Goal: Entertainment & Leisure: Consume media (video, audio)

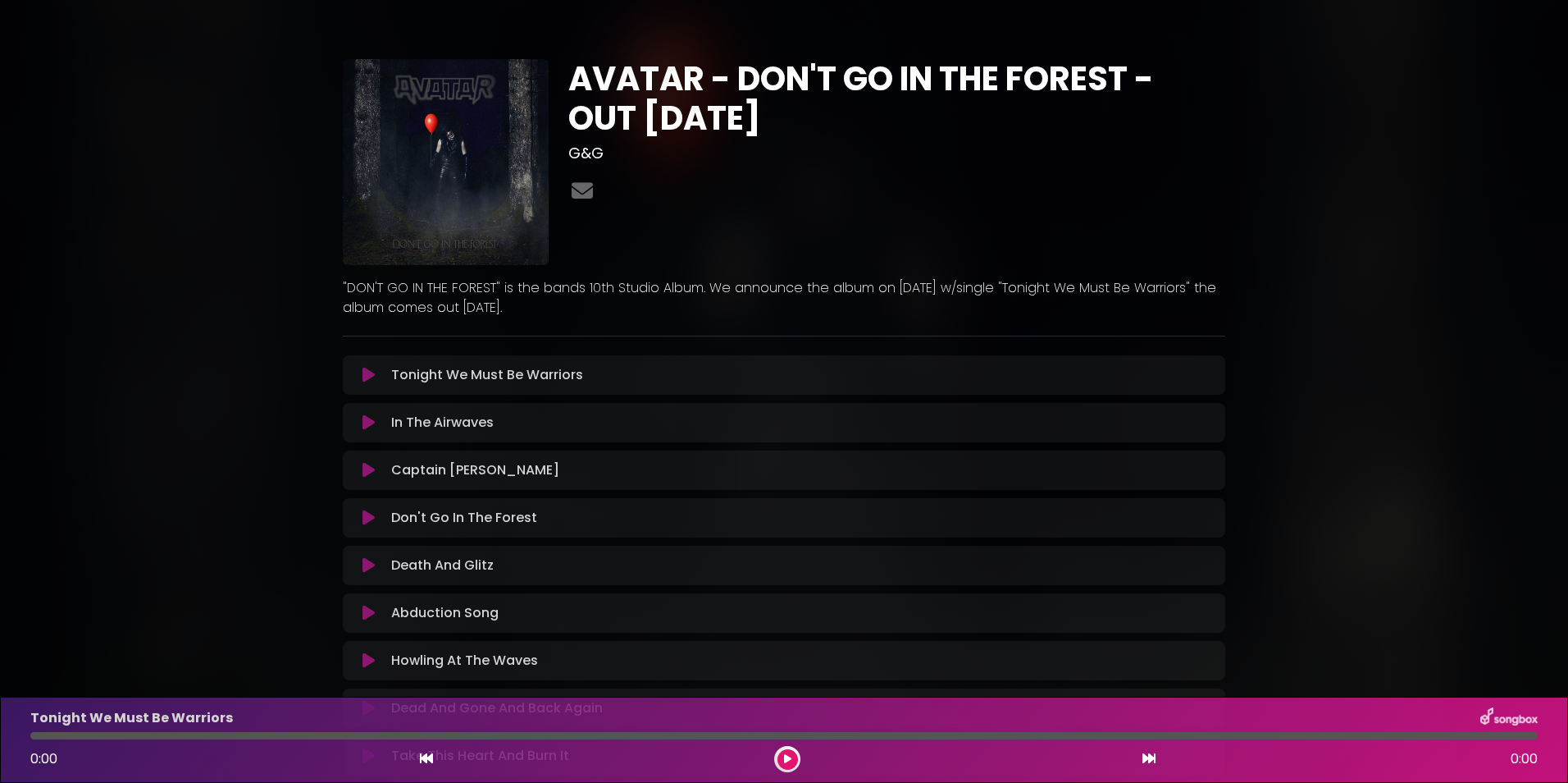
click at [370, 380] on icon at bounding box center [368, 375] width 12 height 17
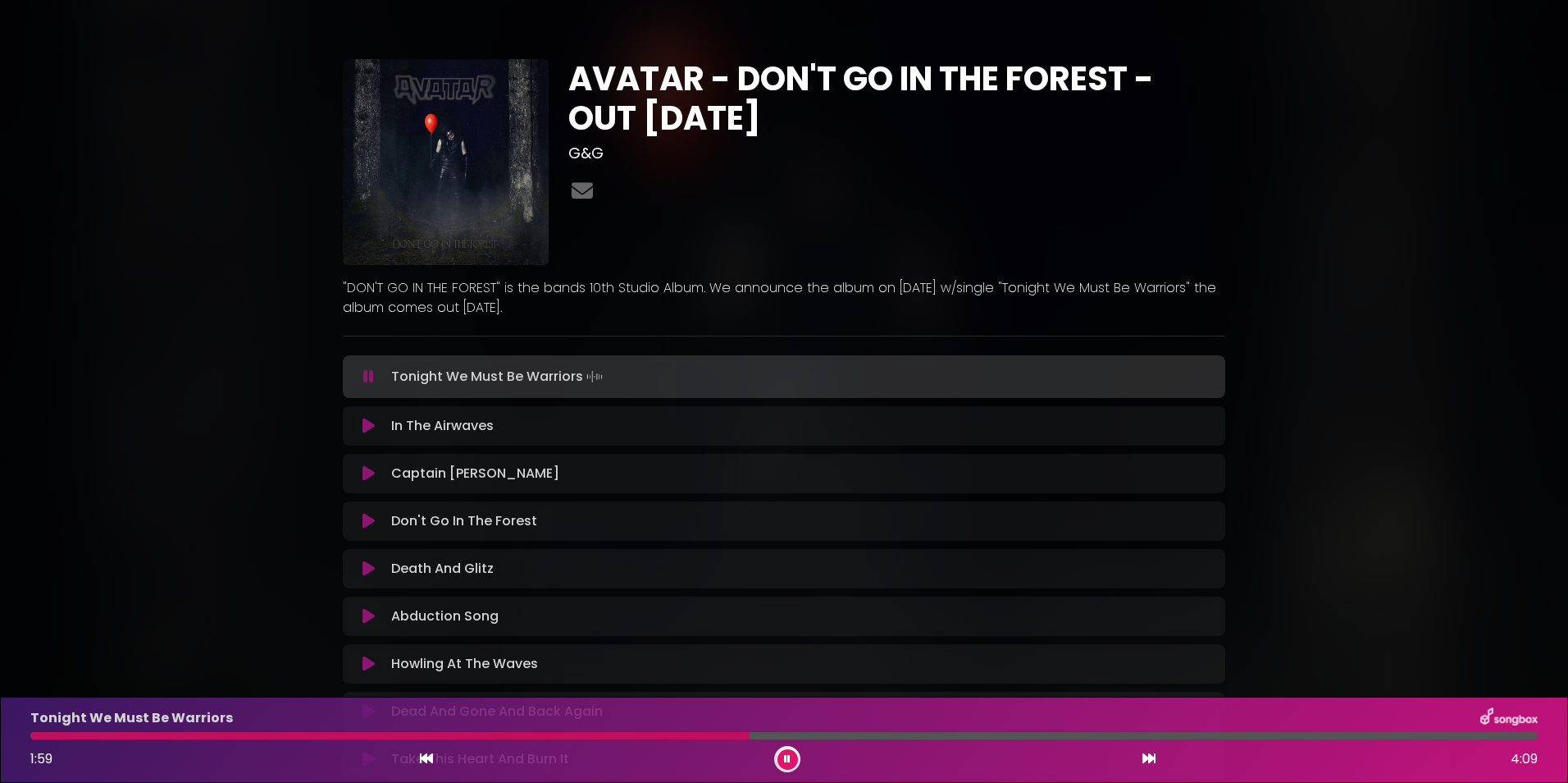
click at [366, 428] on icon at bounding box center [368, 426] width 12 height 17
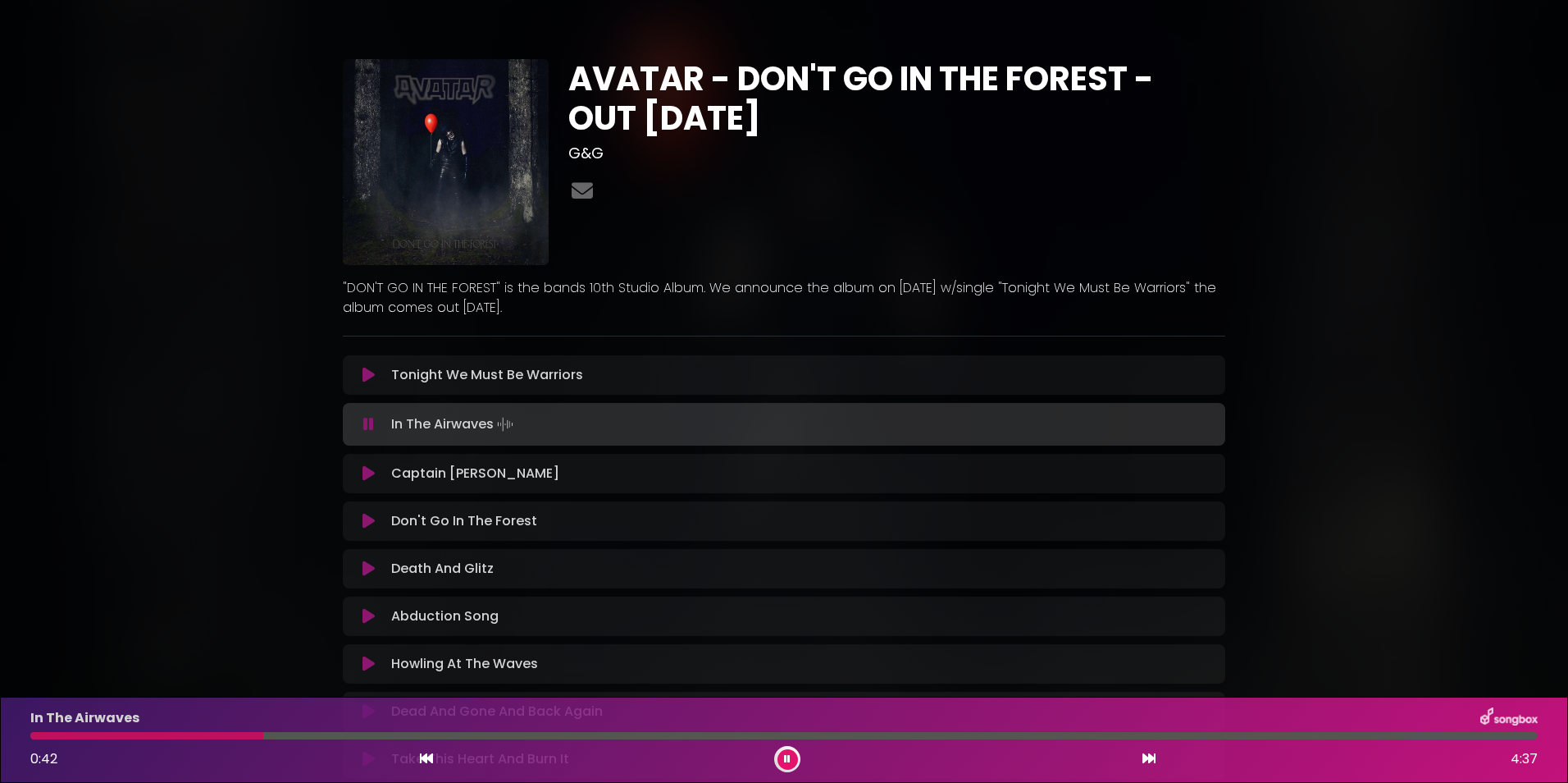
drag, startPoint x: 380, startPoint y: 515, endPoint x: 174, endPoint y: 325, distance: 280.2
click at [180, 330] on div "AVATAR - DON'T GO IN THE FOREST - OUT [DATE] G&G" at bounding box center [784, 436] width 1568 height 835
click at [368, 471] on icon at bounding box center [368, 474] width 12 height 17
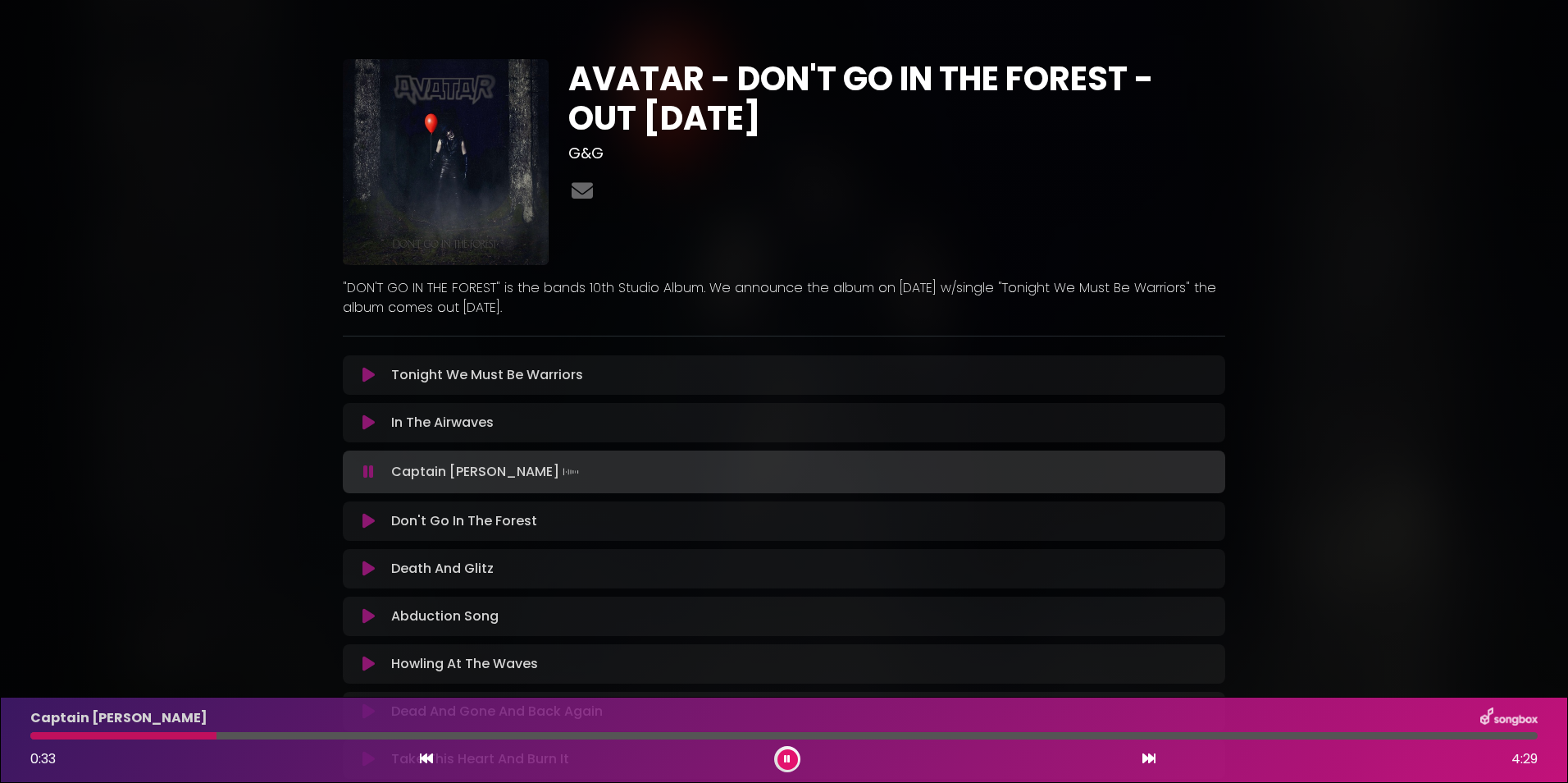
click at [364, 525] on icon at bounding box center [368, 521] width 12 height 17
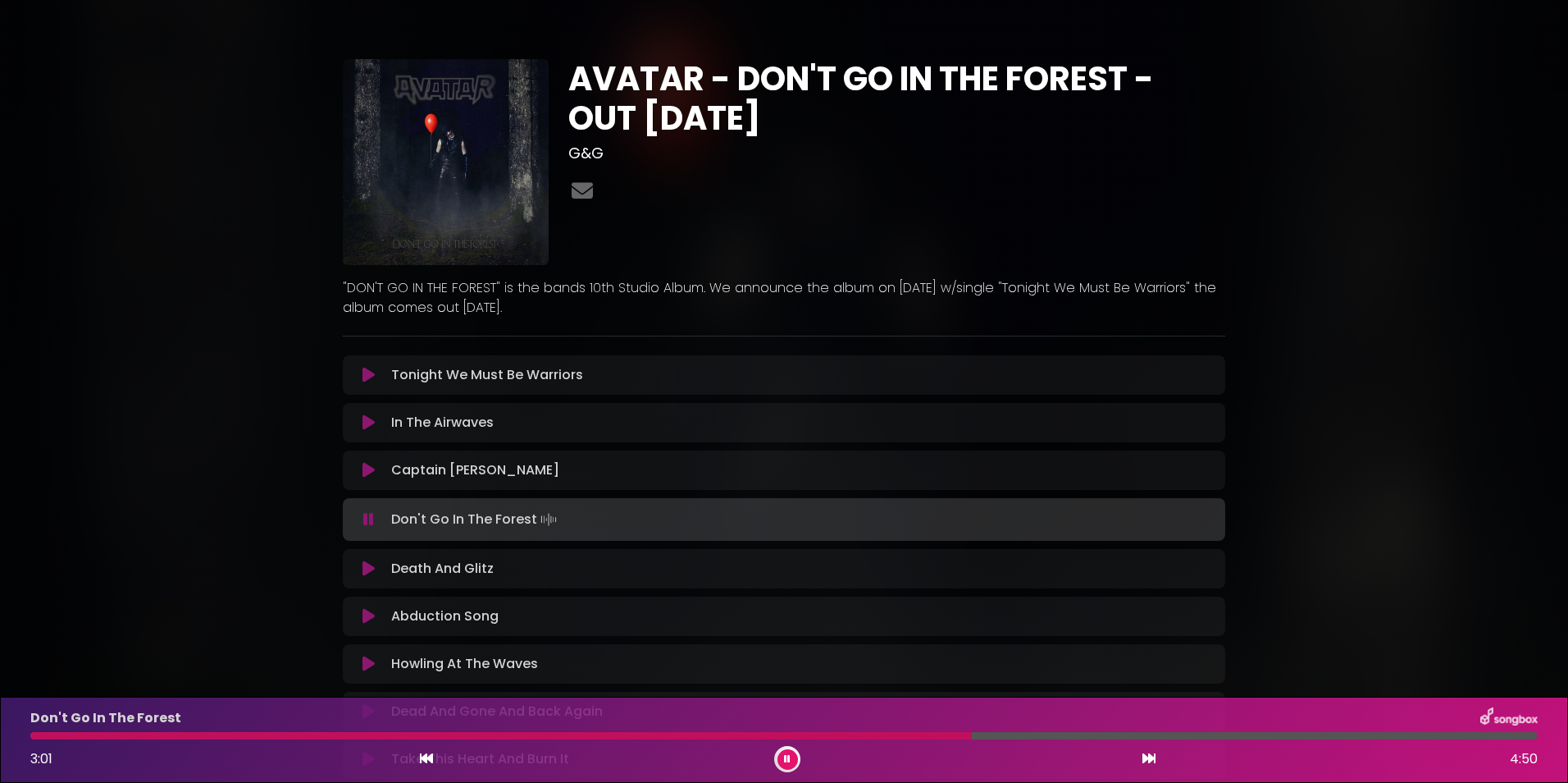
scroll to position [234, 0]
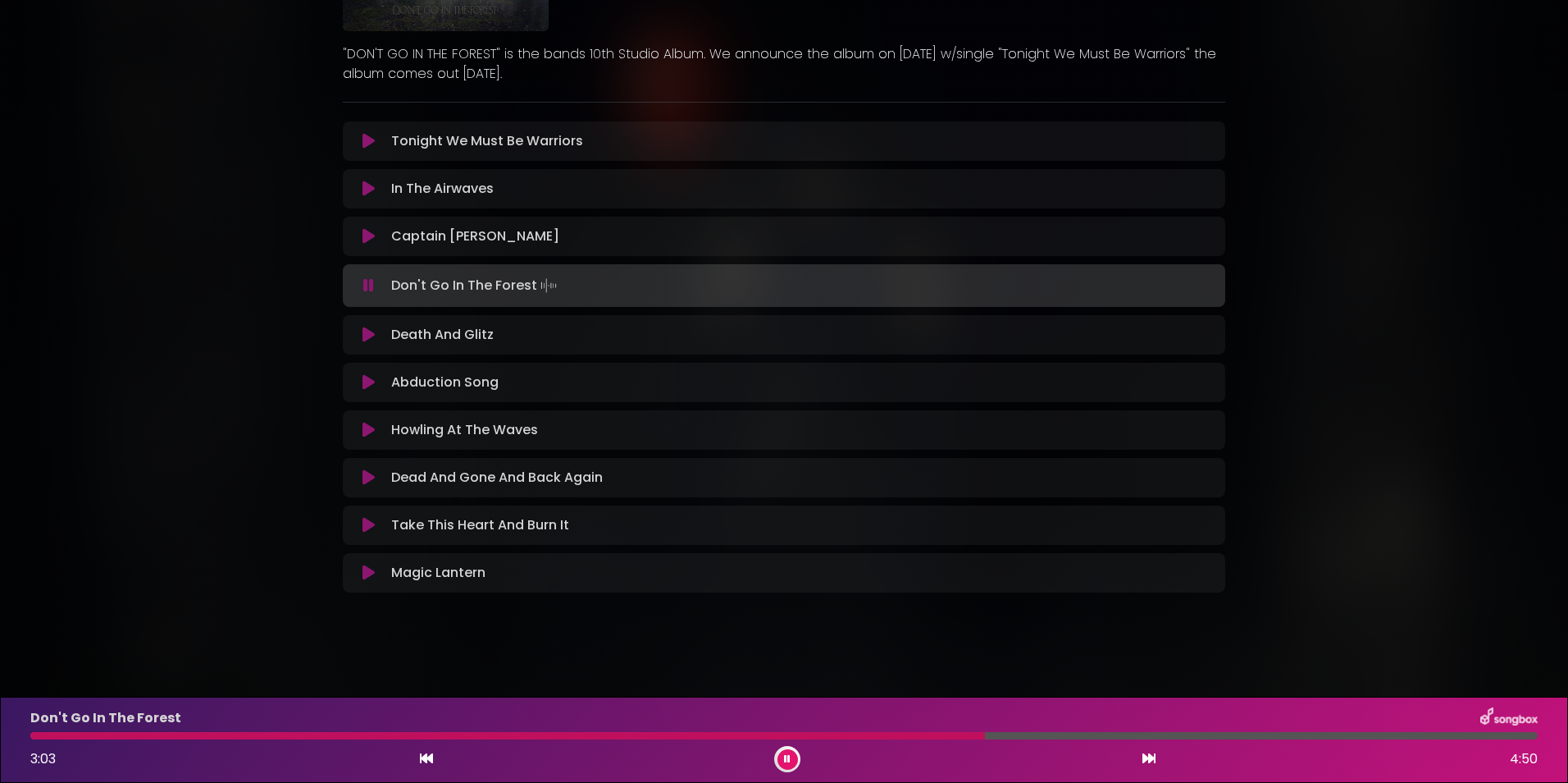
click at [370, 338] on icon at bounding box center [368, 335] width 12 height 17
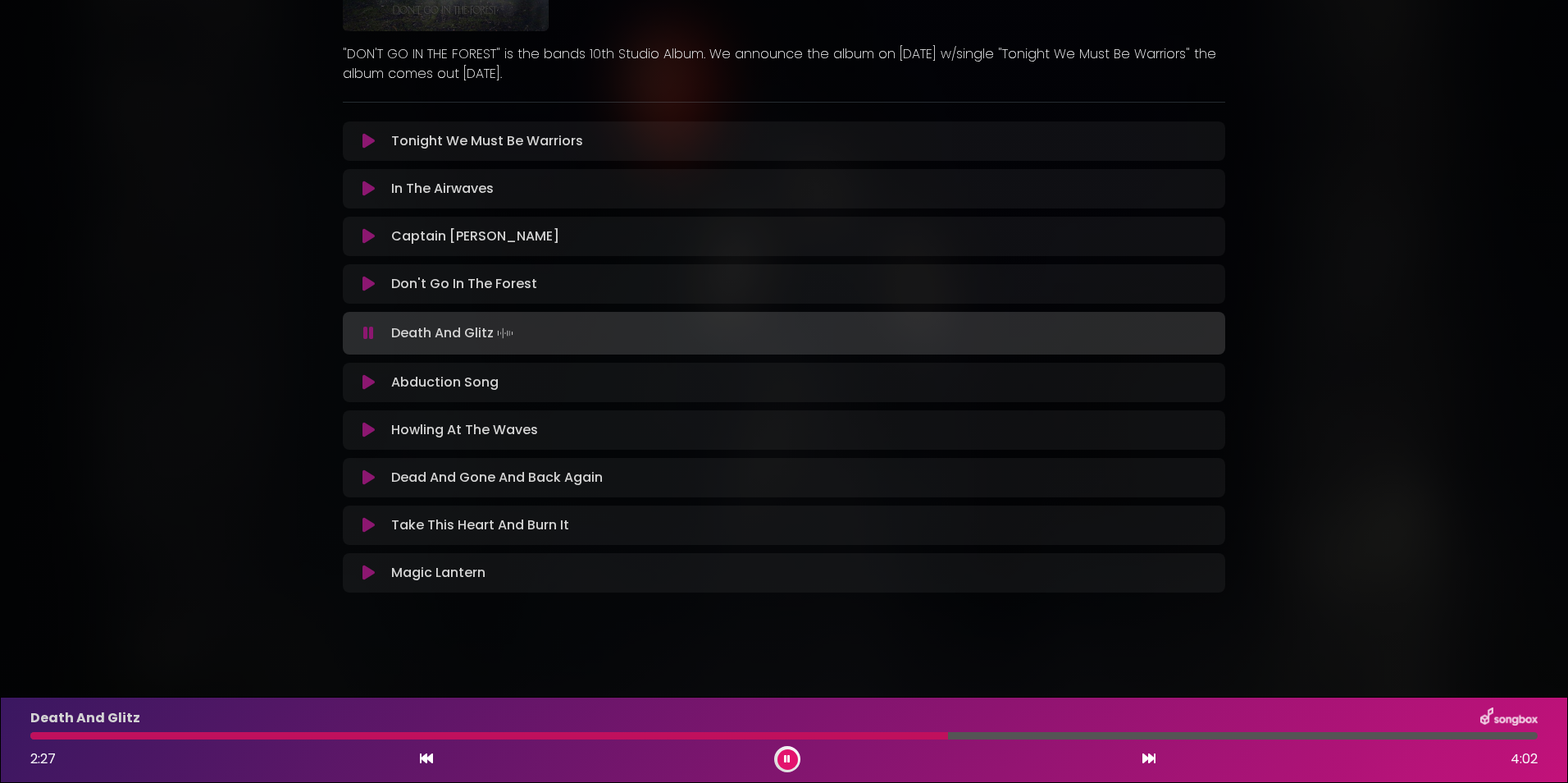
click at [371, 381] on icon at bounding box center [368, 383] width 12 height 17
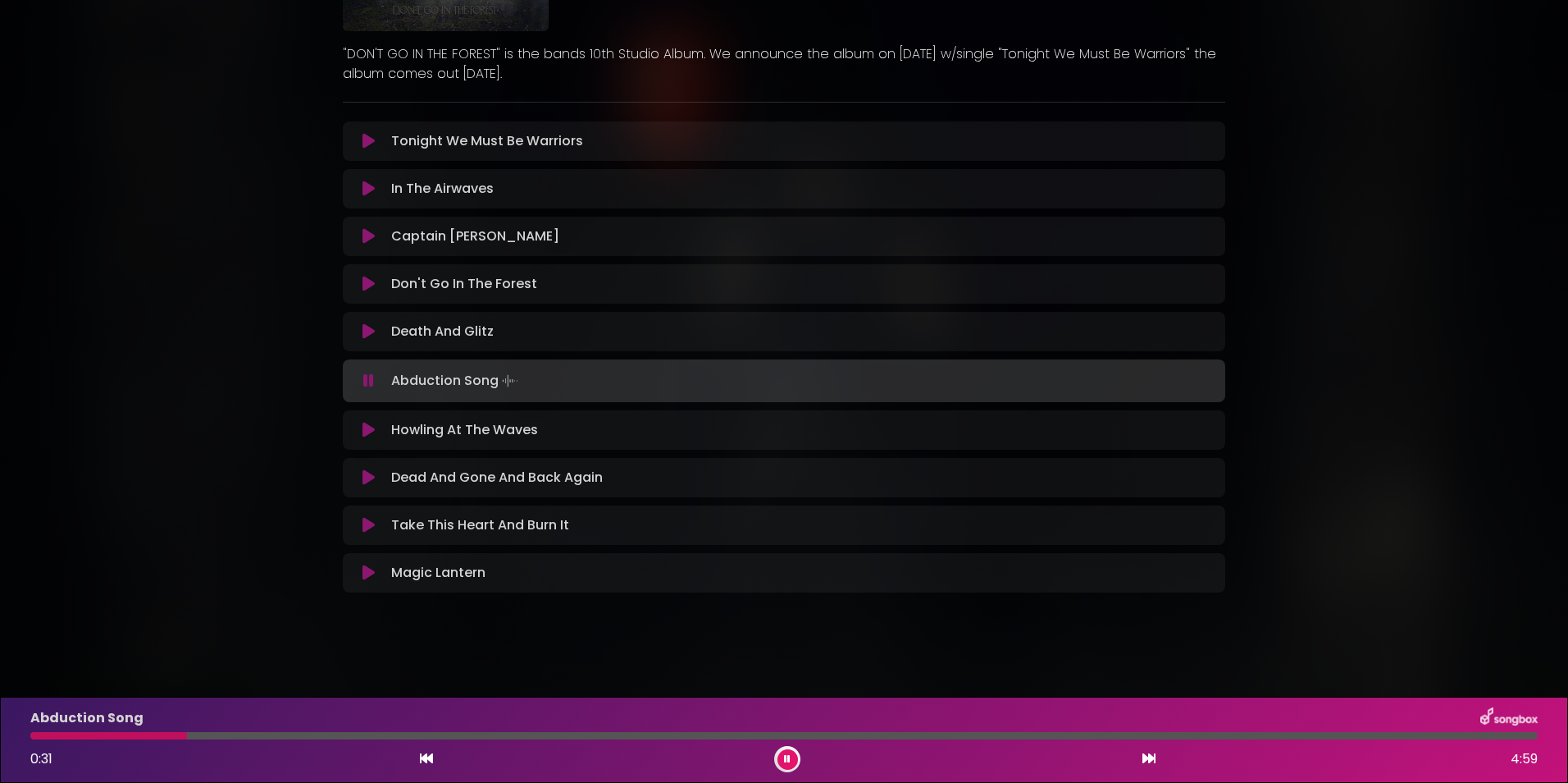
click at [369, 434] on icon at bounding box center [368, 430] width 12 height 17
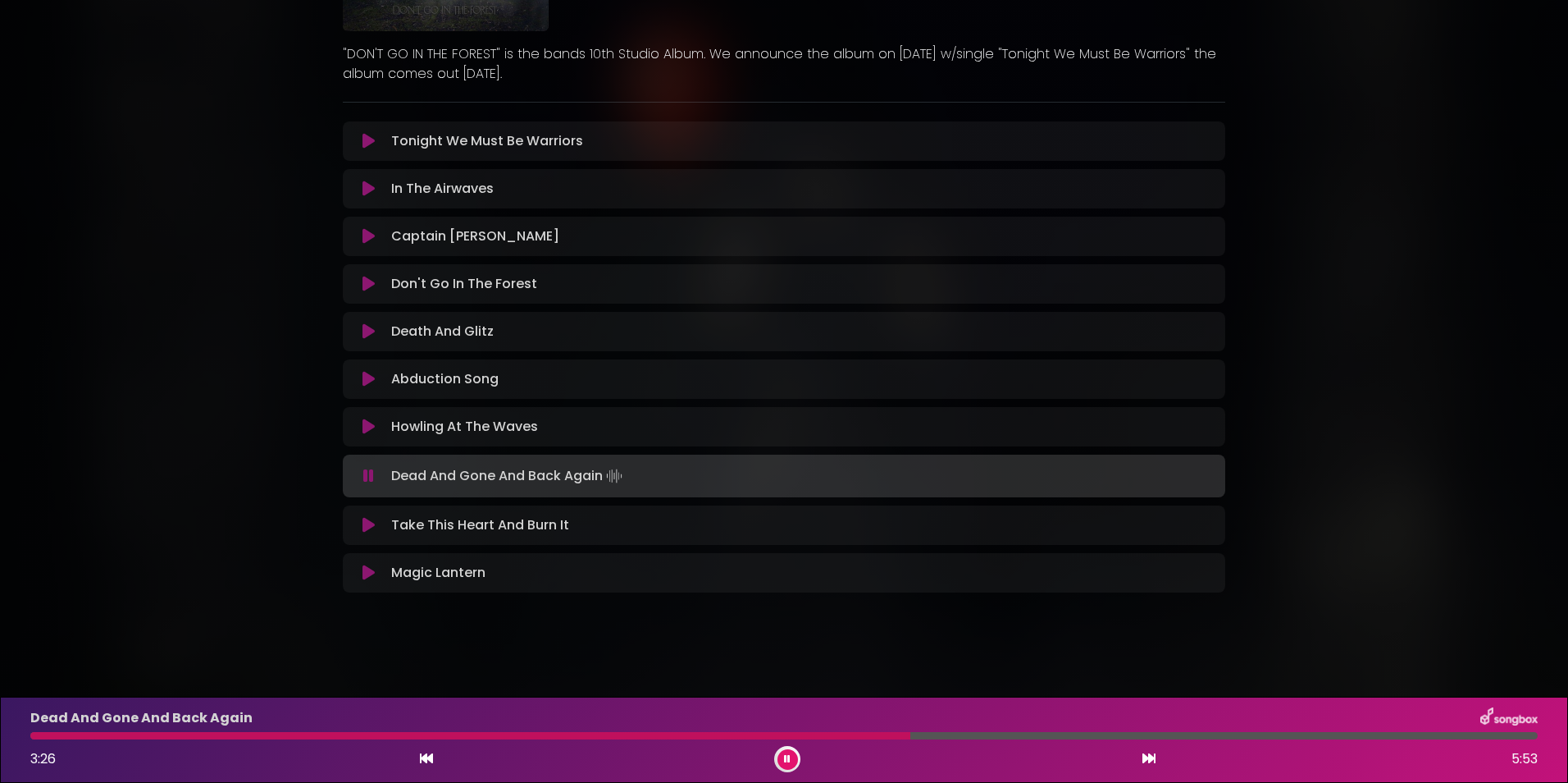
click at [370, 531] on icon at bounding box center [368, 526] width 12 height 17
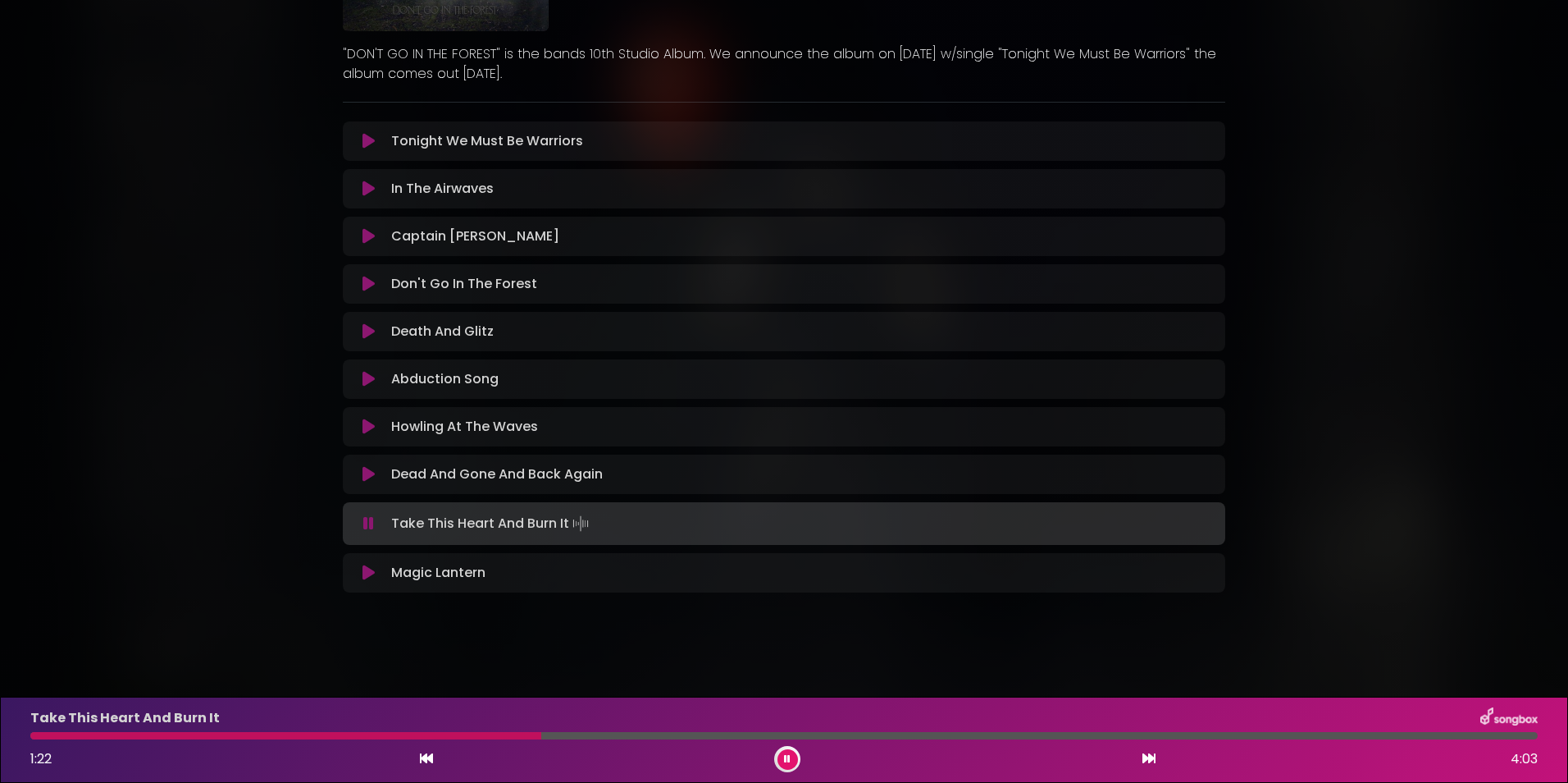
click at [371, 572] on icon at bounding box center [368, 573] width 12 height 17
